Goal: Task Accomplishment & Management: Manage account settings

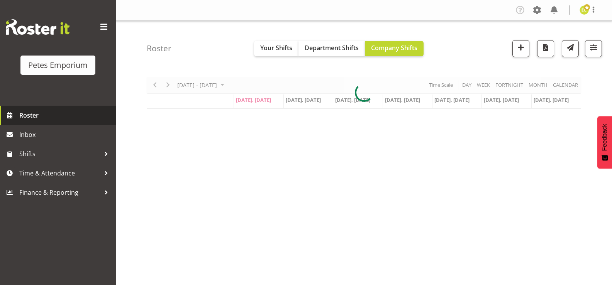
click at [41, 116] on span "Roster" at bounding box center [65, 116] width 93 height 12
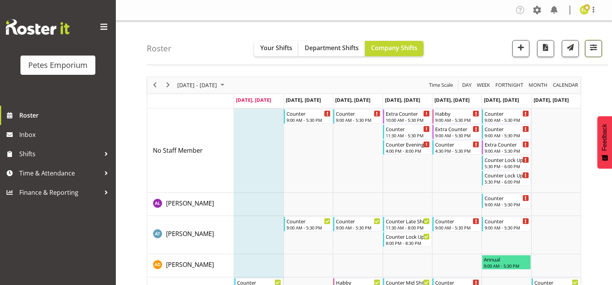
click at [591, 48] on span "button" at bounding box center [594, 47] width 10 height 10
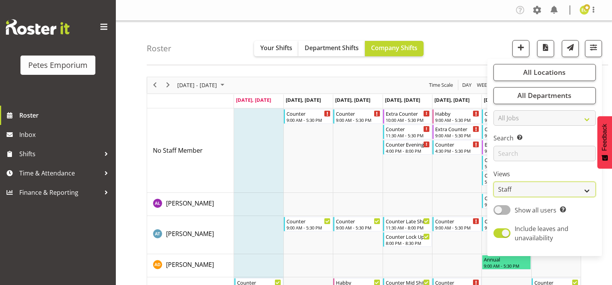
click at [583, 189] on select "Staff Role Shift - Horizontal Shift - Vertical Staff - Location" at bounding box center [545, 189] width 102 height 15
click at [494, 182] on select "Staff Role Shift - Horizontal Shift - Vertical Staff - Location" at bounding box center [545, 189] width 102 height 15
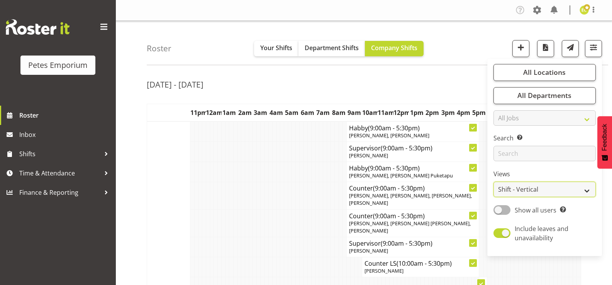
click at [588, 190] on select "Staff Role Shift - Horizontal Shift - Vertical Staff - Location" at bounding box center [545, 189] width 102 height 15
click at [570, 186] on select "Staff Role Shift - Horizontal Shift - Vertical Staff - Location" at bounding box center [545, 189] width 102 height 15
click at [248, 184] on td at bounding box center [247, 195] width 4 height 27
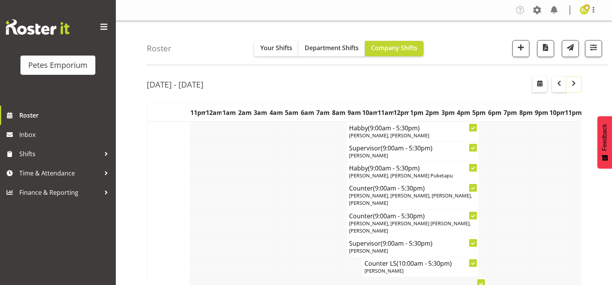
click at [574, 82] on span "button" at bounding box center [573, 83] width 9 height 9
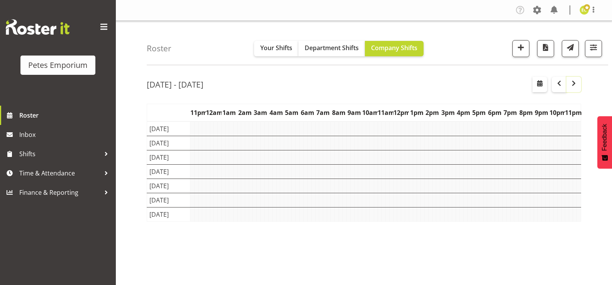
click at [575, 82] on span "button" at bounding box center [573, 83] width 9 height 9
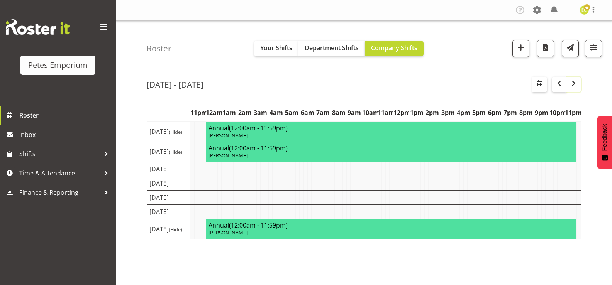
click at [575, 82] on span "button" at bounding box center [573, 83] width 9 height 9
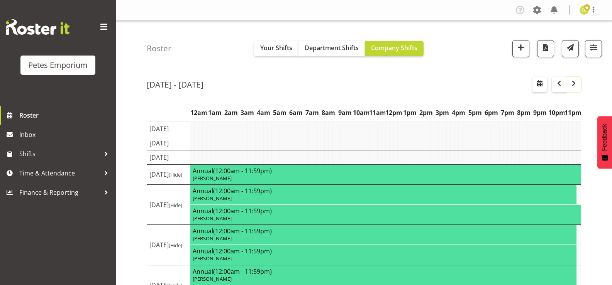
click at [575, 81] on span "button" at bounding box center [573, 83] width 9 height 9
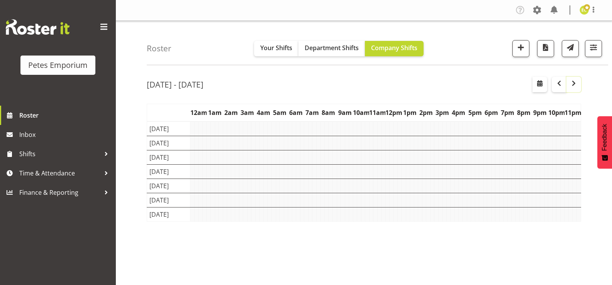
click at [575, 81] on span "button" at bounding box center [573, 83] width 9 height 9
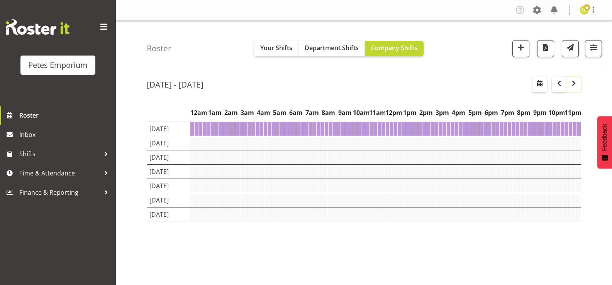
click at [575, 81] on span "button" at bounding box center [573, 83] width 9 height 9
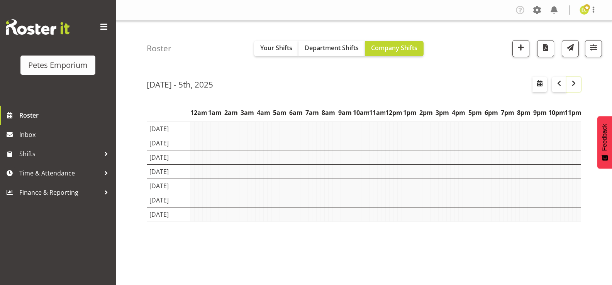
click at [575, 81] on span "button" at bounding box center [573, 83] width 9 height 9
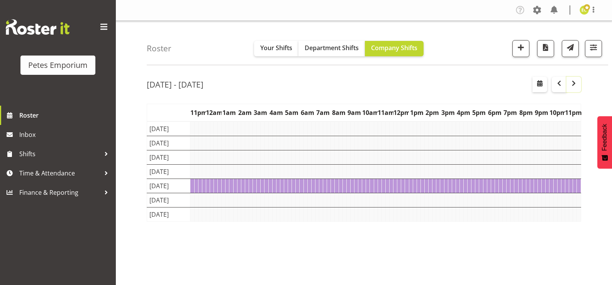
click at [575, 81] on span "button" at bounding box center [573, 83] width 9 height 9
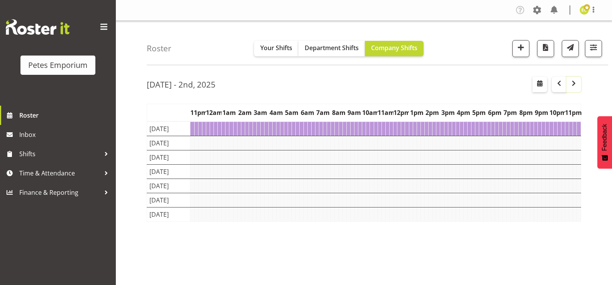
click at [575, 81] on span "button" at bounding box center [573, 83] width 9 height 9
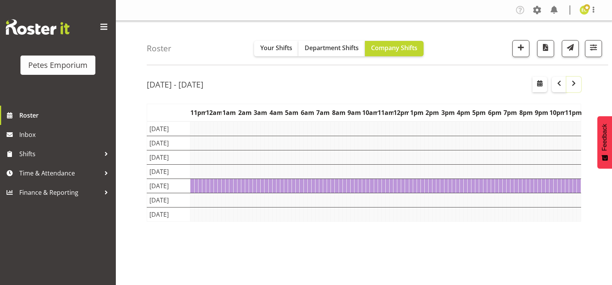
click at [575, 81] on span "button" at bounding box center [573, 83] width 9 height 9
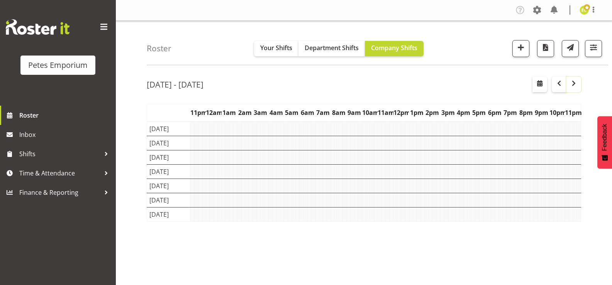
click at [575, 81] on span "button" at bounding box center [573, 83] width 9 height 9
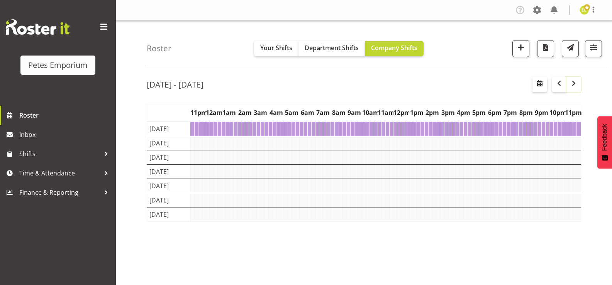
click at [575, 81] on span "button" at bounding box center [573, 83] width 9 height 9
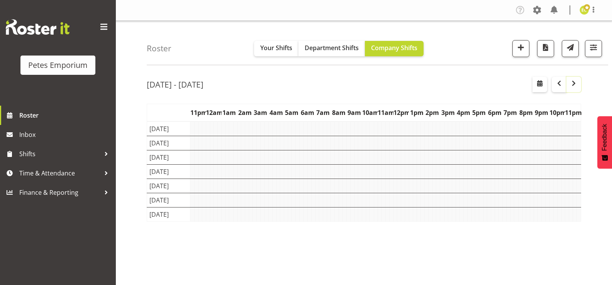
click at [575, 81] on span "button" at bounding box center [573, 83] width 9 height 9
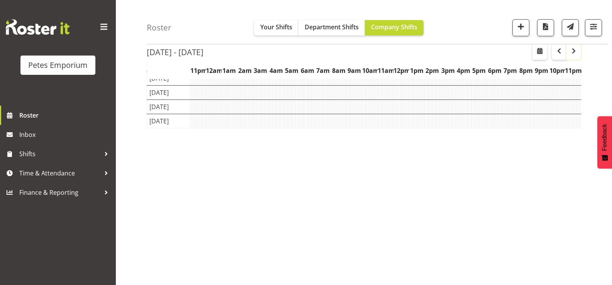
scroll to position [95, 0]
click at [572, 53] on span "button" at bounding box center [573, 50] width 9 height 9
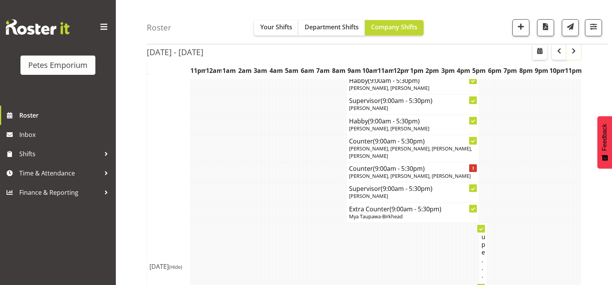
scroll to position [2186, 0]
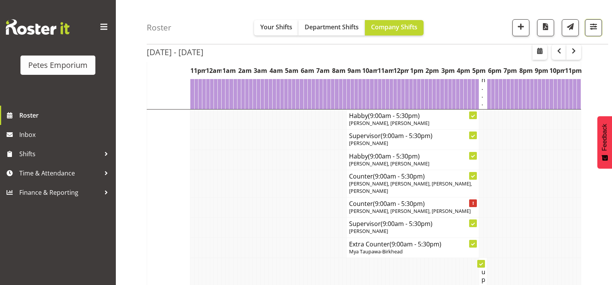
click at [595, 30] on span "button" at bounding box center [594, 27] width 10 height 10
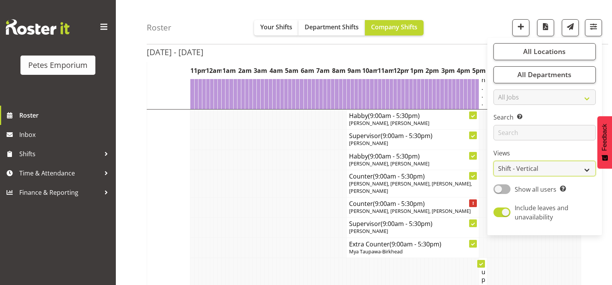
click at [588, 172] on select "Staff Role Shift - Horizontal Shift - Vertical Staff - Location" at bounding box center [545, 168] width 102 height 15
click at [494, 161] on select "Staff Role Shift - Horizontal Shift - Vertical Staff - Location" at bounding box center [545, 168] width 102 height 15
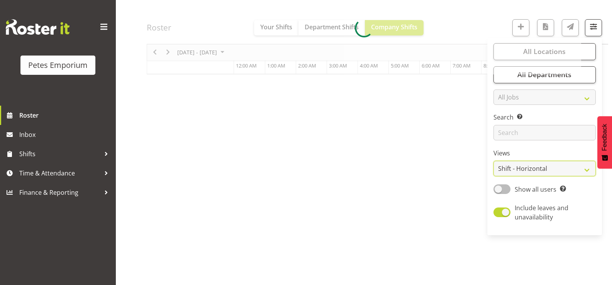
scroll to position [95, 0]
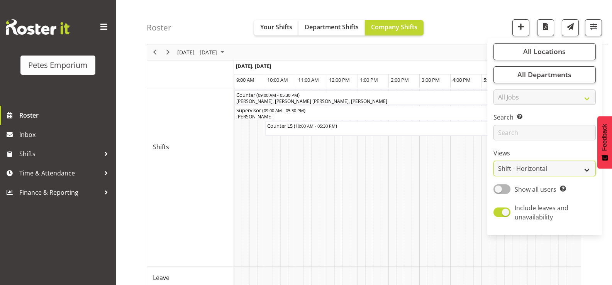
click at [586, 169] on select "Staff Role Shift - Horizontal Shift - Vertical Staff - Location" at bounding box center [545, 168] width 102 height 15
select select "staff"
click at [494, 161] on select "Staff Role Shift - Horizontal Shift - Vertical Staff - Location" at bounding box center [545, 168] width 102 height 15
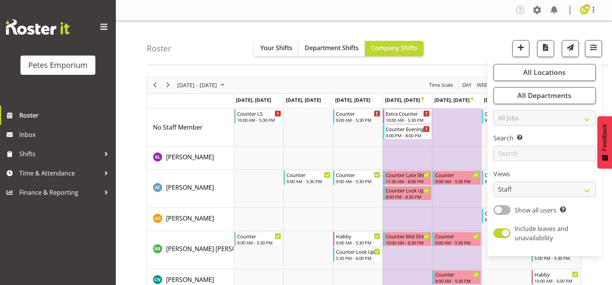
click at [449, 36] on div "Roster Your Shifts Department Shifts Company Shifts All Locations Clear Lower H…" at bounding box center [378, 43] width 462 height 44
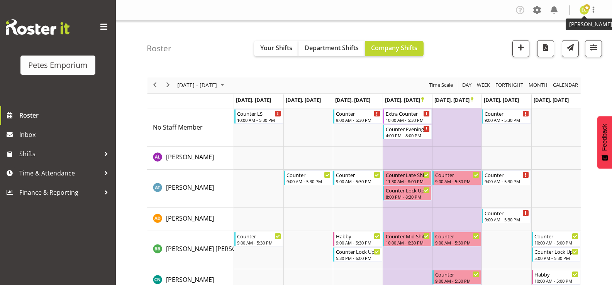
click at [582, 12] on img at bounding box center [584, 9] width 9 height 9
click at [557, 39] on link "Log Out" at bounding box center [561, 41] width 74 height 14
